Goal: Transaction & Acquisition: Purchase product/service

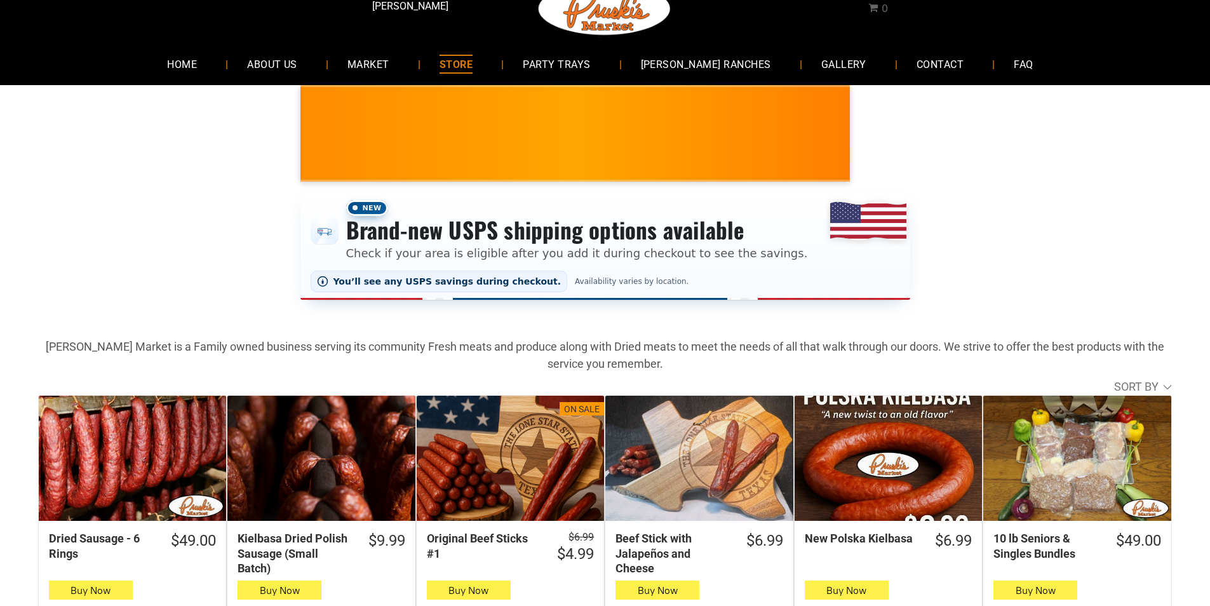
scroll to position [63, 0]
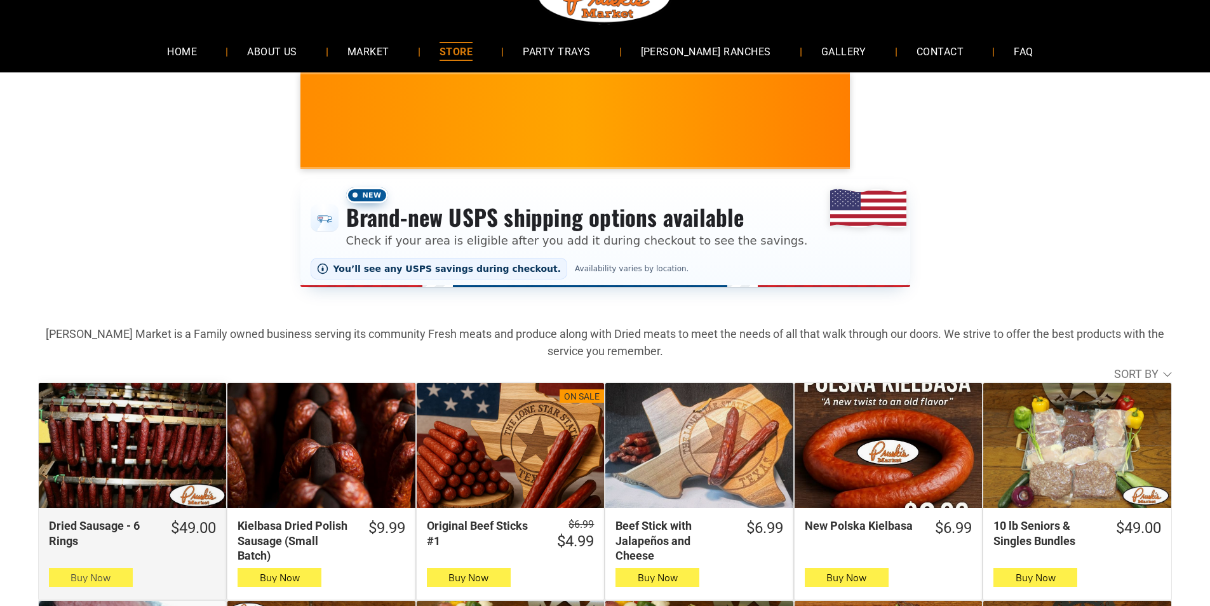
click at [120, 583] on button "Buy Now" at bounding box center [91, 577] width 84 height 19
click at [102, 575] on span "Buy Now" at bounding box center [90, 577] width 40 height 12
click at [119, 581] on button "Buy Now" at bounding box center [91, 577] width 84 height 19
